Goal: Find specific page/section: Find specific page/section

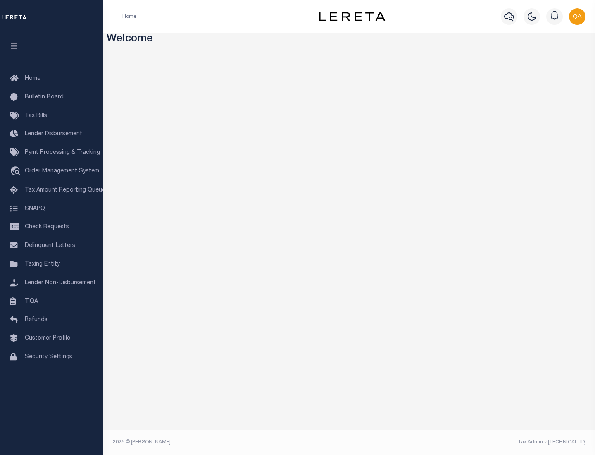
click at [52, 301] on link "TIQA" at bounding box center [51, 301] width 103 height 19
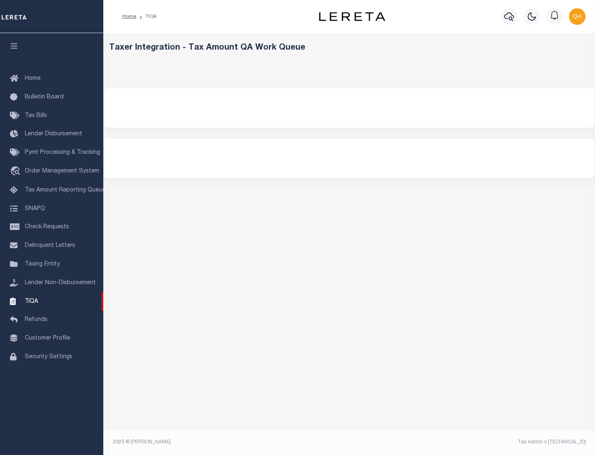
select select "200"
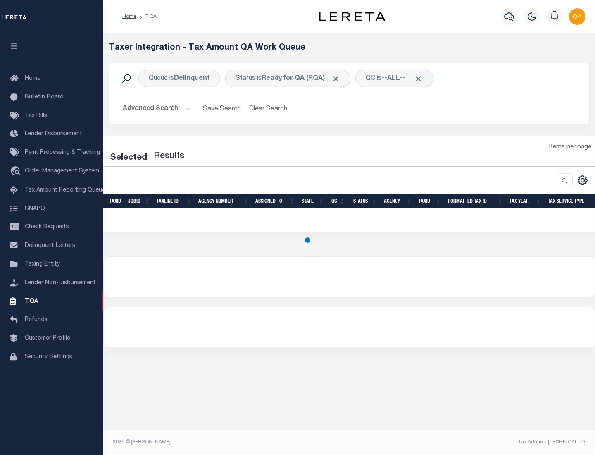
select select "200"
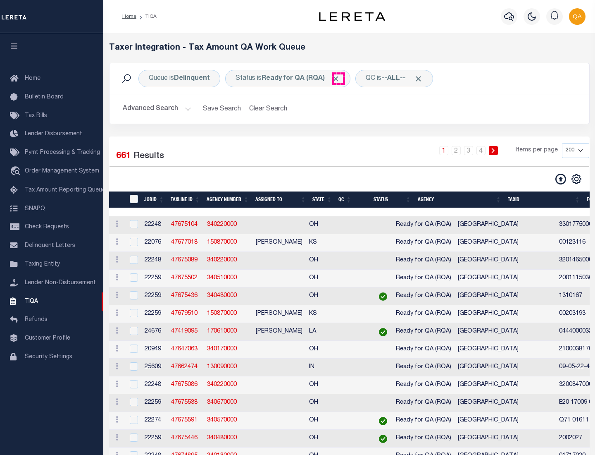
click at [338, 79] on span "Click to Remove" at bounding box center [335, 78] width 9 height 9
